Goal: Find contact information: Find contact information

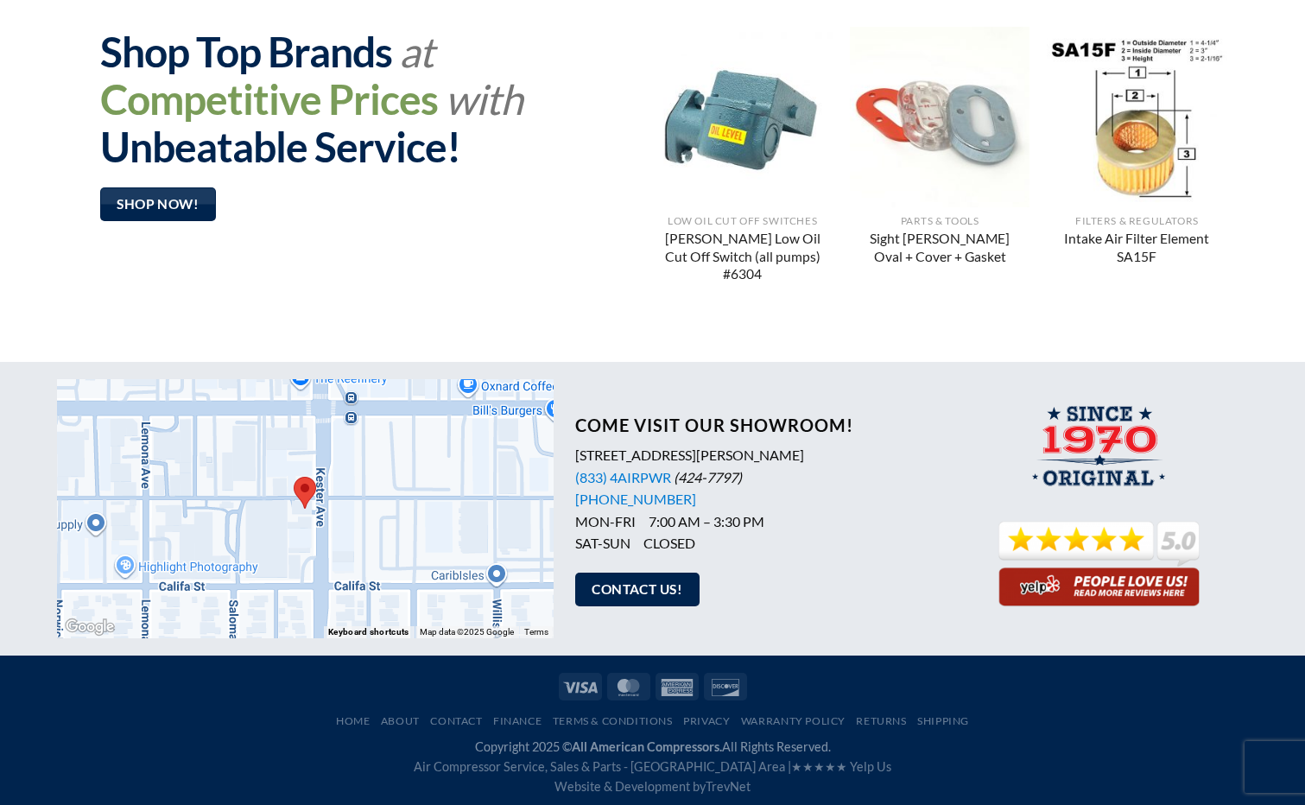
scroll to position [1352, 0]
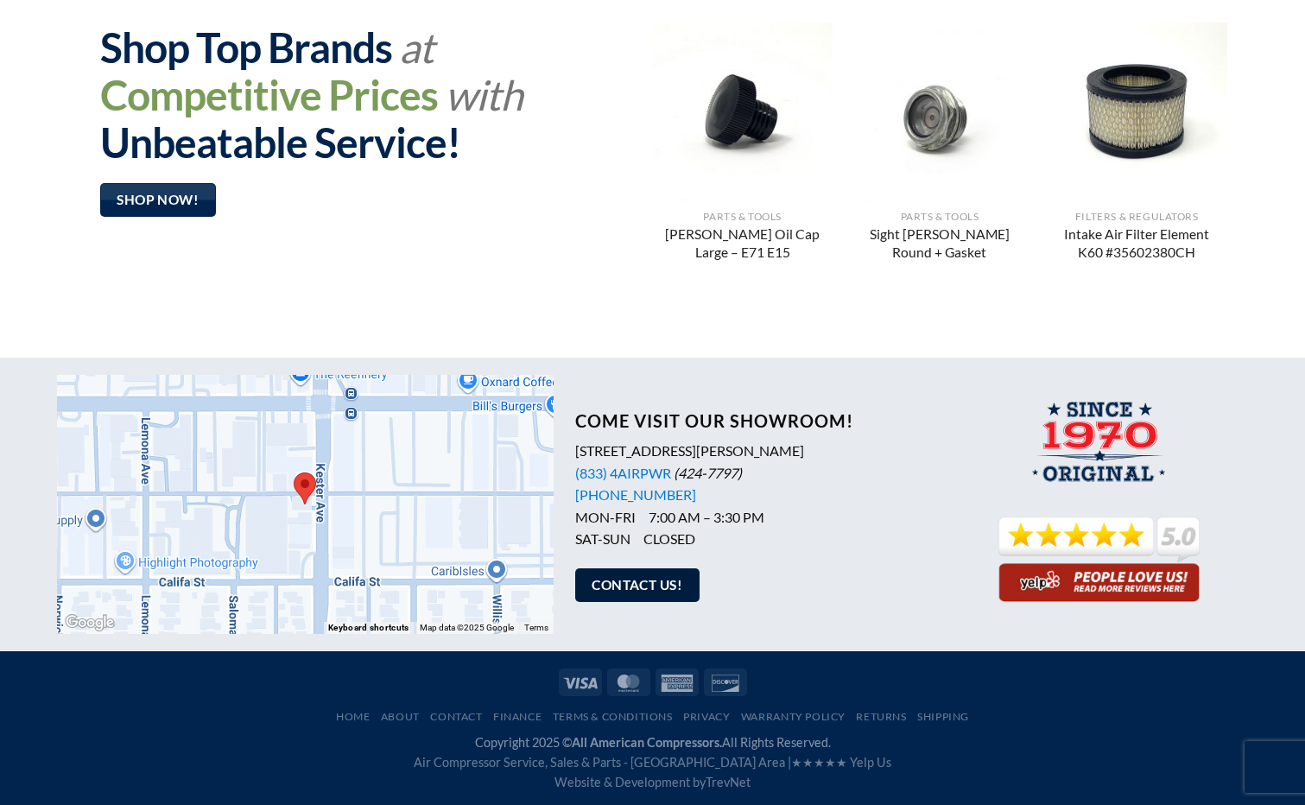
click at [609, 580] on span "Contact Us!" at bounding box center [636, 585] width 91 height 22
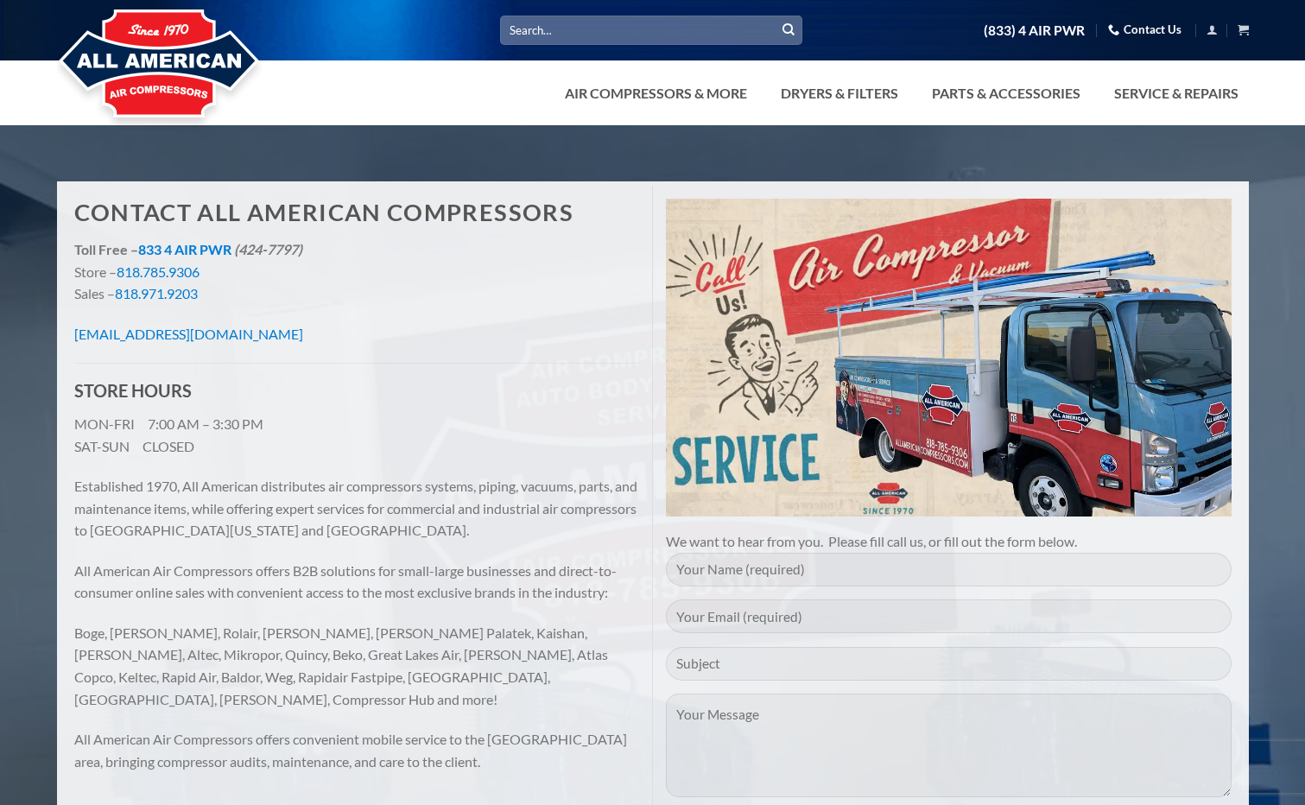
drag, startPoint x: 261, startPoint y: 337, endPoint x: 303, endPoint y: 302, distance: 54.6
click at [303, 302] on p "Toll Free – 833 4 AIR PWR (424-7797) Store – 818.785.9306 Sales – 818.971.9203" at bounding box center [357, 271] width 566 height 66
drag, startPoint x: 290, startPoint y: 336, endPoint x: 70, endPoint y: 334, distance: 220.2
click at [70, 334] on div "Contact All American Compressors Toll Free – 833 4 AIR PWR (424-7797) Store – 8…" at bounding box center [356, 494] width 591 height 617
copy link "[EMAIL_ADDRESS][DOMAIN_NAME]"
